Goal: Information Seeking & Learning: Understand process/instructions

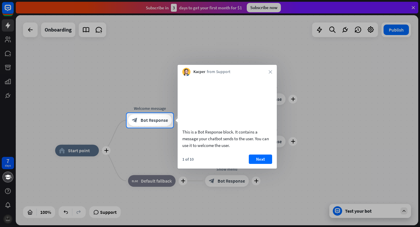
click at [265, 163] on button "Next" at bounding box center [260, 158] width 23 height 9
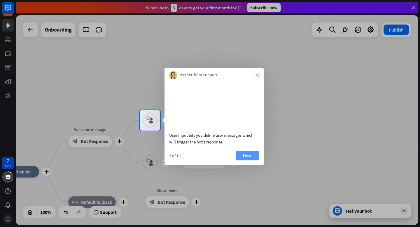
click at [246, 160] on button "Next" at bounding box center [247, 155] width 23 height 9
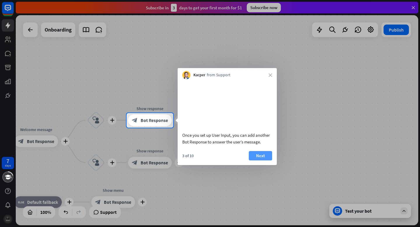
click at [258, 160] on button "Next" at bounding box center [260, 155] width 23 height 9
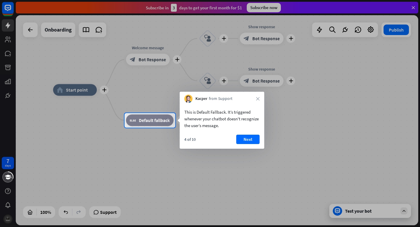
click at [255, 141] on button "Next" at bounding box center [248, 139] width 23 height 9
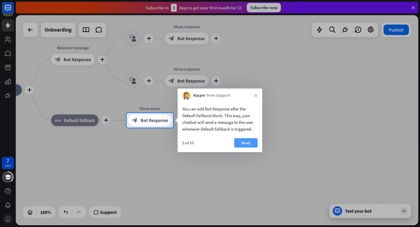
click at [250, 144] on button "Next" at bounding box center [245, 142] width 23 height 9
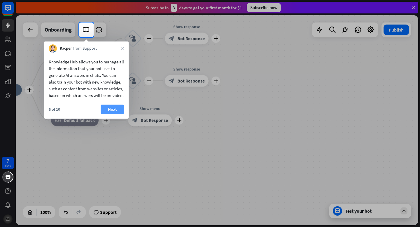
click at [117, 114] on button "Next" at bounding box center [112, 109] width 23 height 9
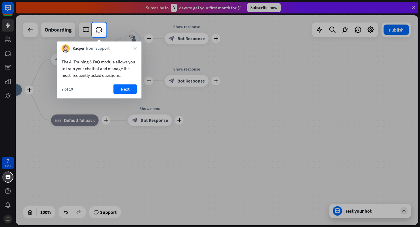
click at [124, 90] on button "Next" at bounding box center [125, 88] width 23 height 9
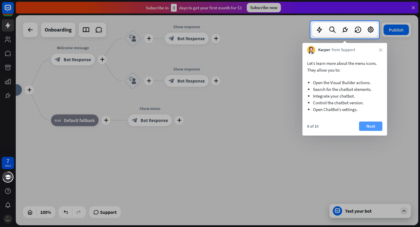
click at [374, 127] on button "Next" at bounding box center [370, 125] width 23 height 9
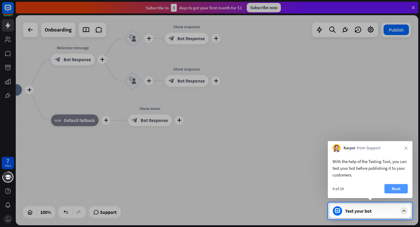
click at [397, 187] on button "Next" at bounding box center [396, 188] width 23 height 9
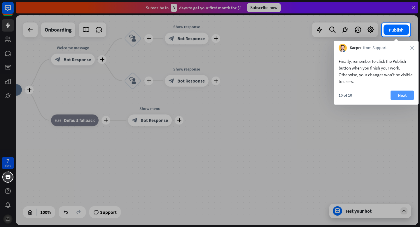
click at [409, 93] on button "Next" at bounding box center [402, 95] width 23 height 9
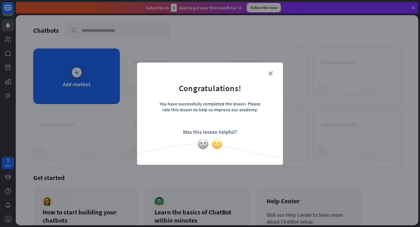
click at [216, 142] on img at bounding box center [217, 143] width 11 height 11
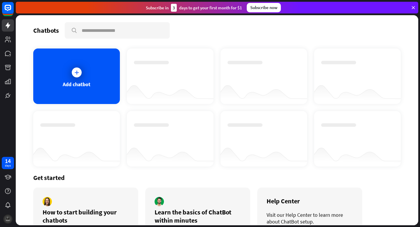
drag, startPoint x: 273, startPoint y: 12, endPoint x: 269, endPoint y: 6, distance: 7.1
click at [269, 6] on div "Subscribe now" at bounding box center [264, 7] width 34 height 9
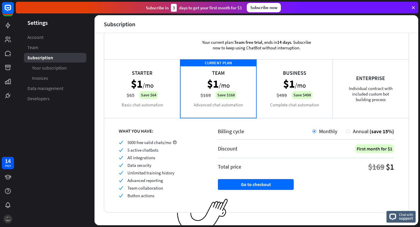
scroll to position [20, 0]
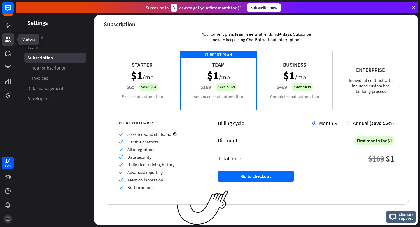
click at [10, 39] on icon at bounding box center [8, 39] width 6 height 6
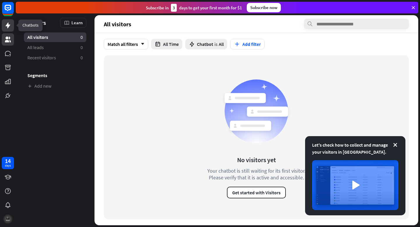
click at [13, 25] on link at bounding box center [8, 25] width 12 height 12
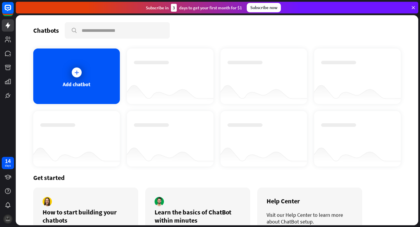
click at [414, 7] on icon at bounding box center [413, 7] width 5 height 5
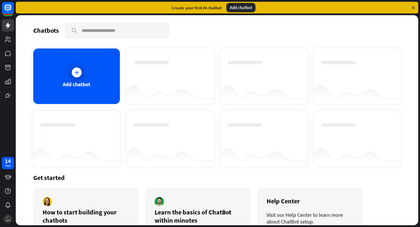
click at [254, 10] on div "Add chatbot" at bounding box center [241, 7] width 29 height 9
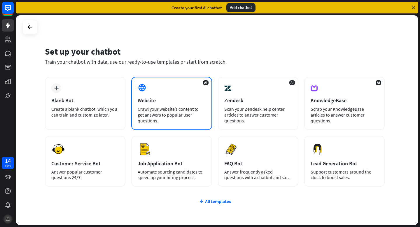
click at [167, 118] on div "Crawl your website’s content to get answers to popular user questions." at bounding box center [172, 115] width 68 height 18
